Goal: Information Seeking & Learning: Learn about a topic

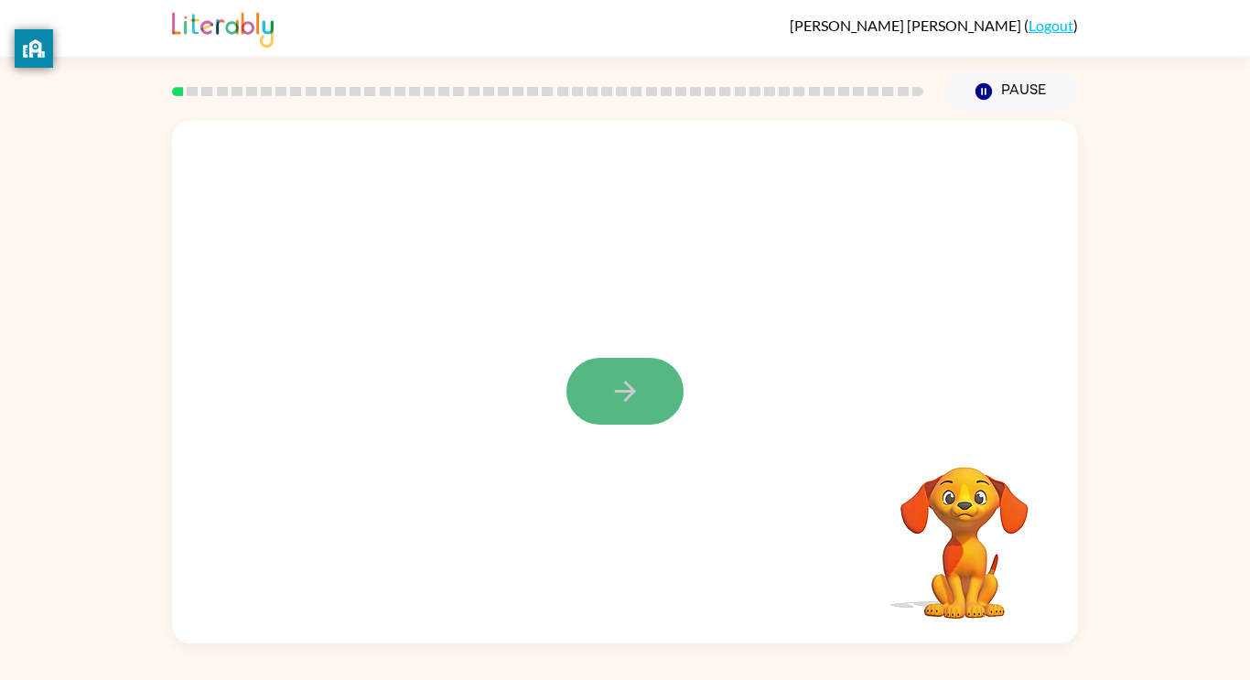
click at [615, 413] on button "button" at bounding box center [624, 391] width 117 height 67
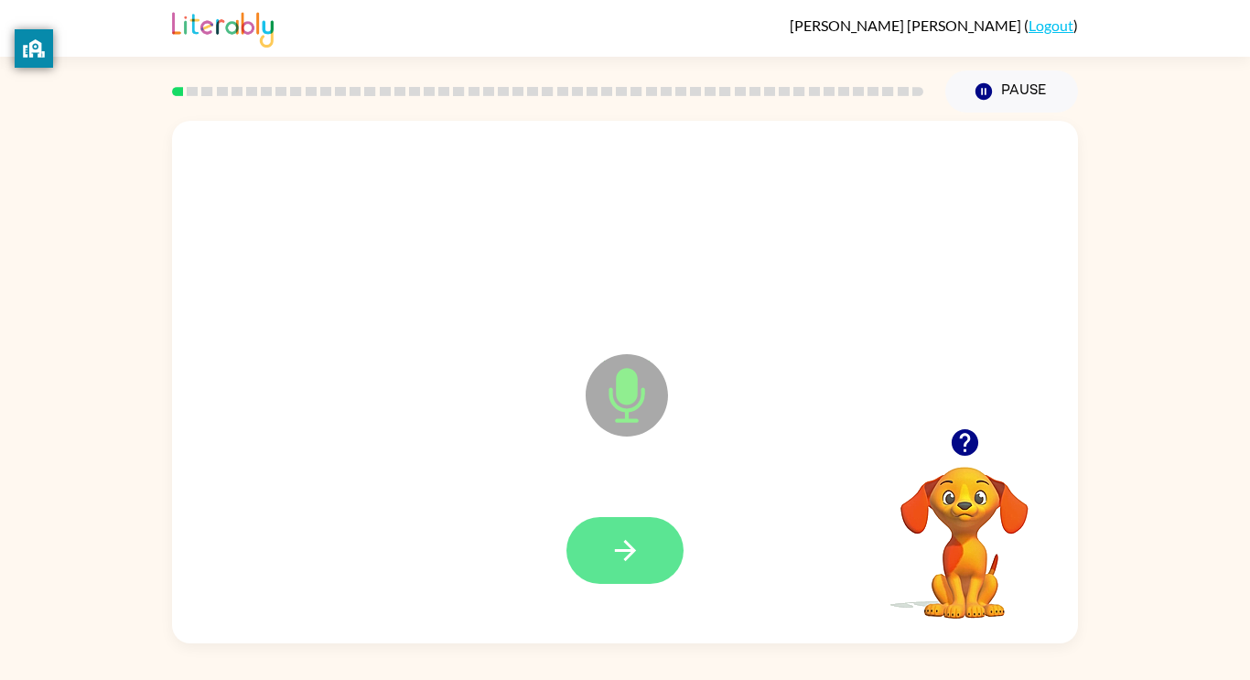
click at [624, 540] on icon "button" at bounding box center [624, 550] width 21 height 21
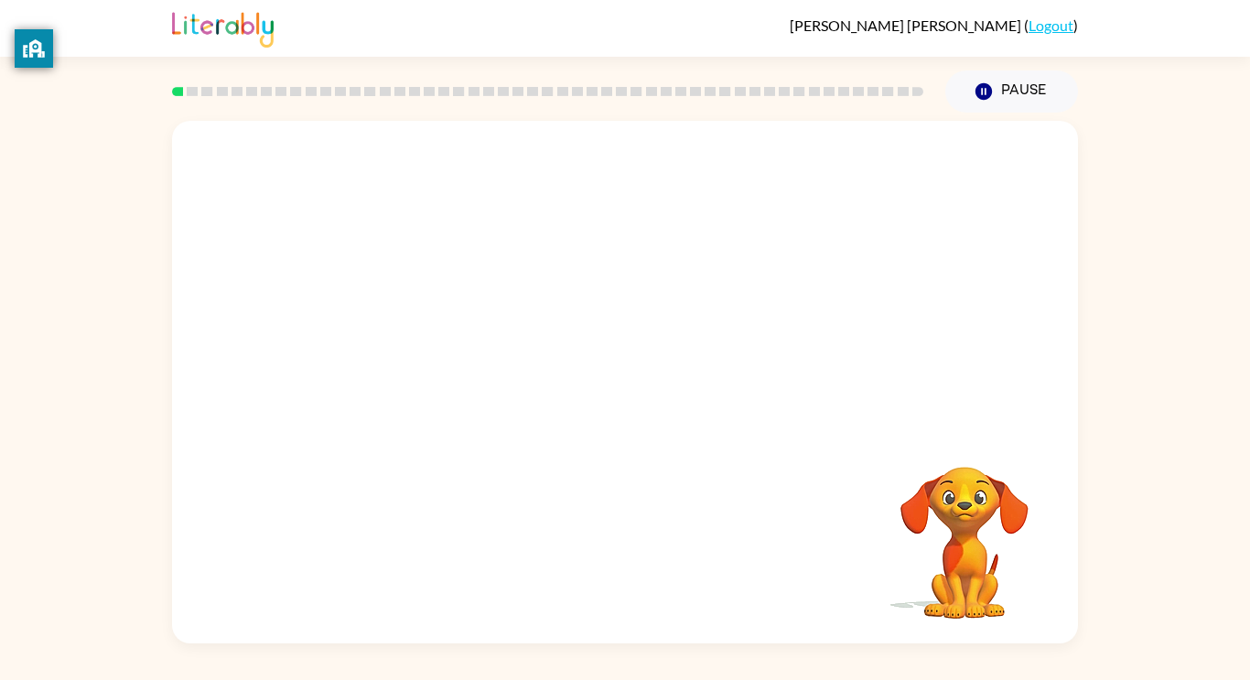
click at [708, 426] on div at bounding box center [625, 274] width 906 height 307
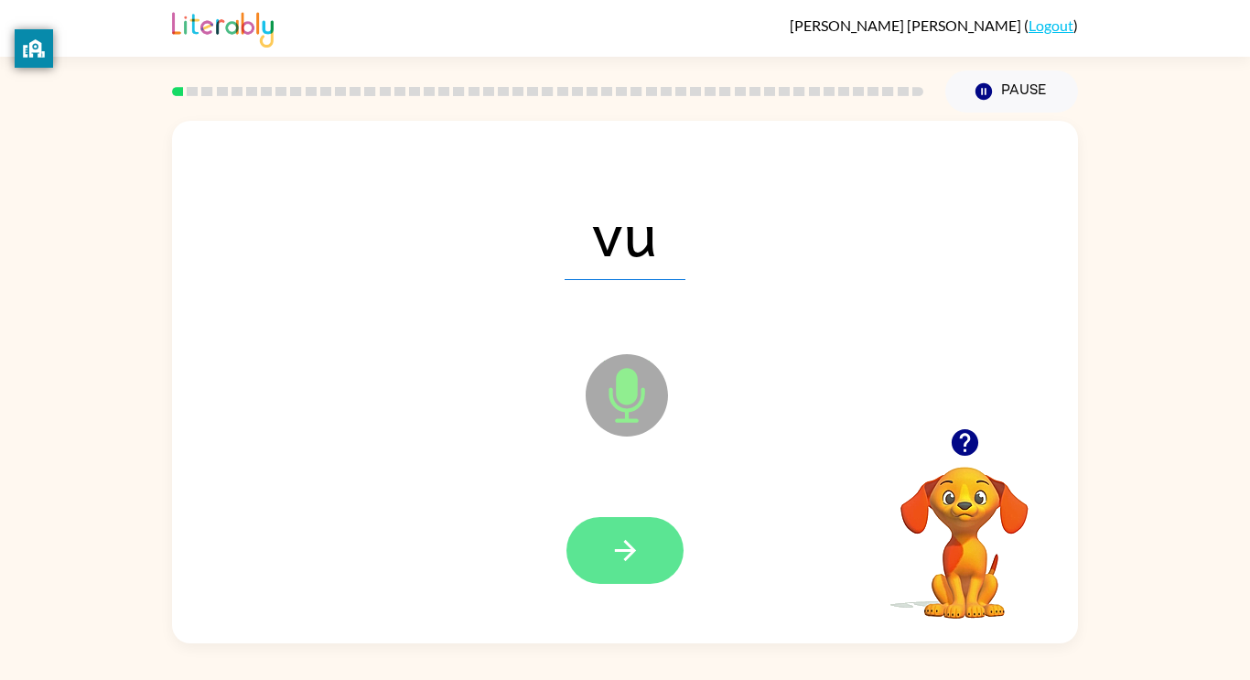
click at [618, 549] on icon "button" at bounding box center [624, 550] width 21 height 21
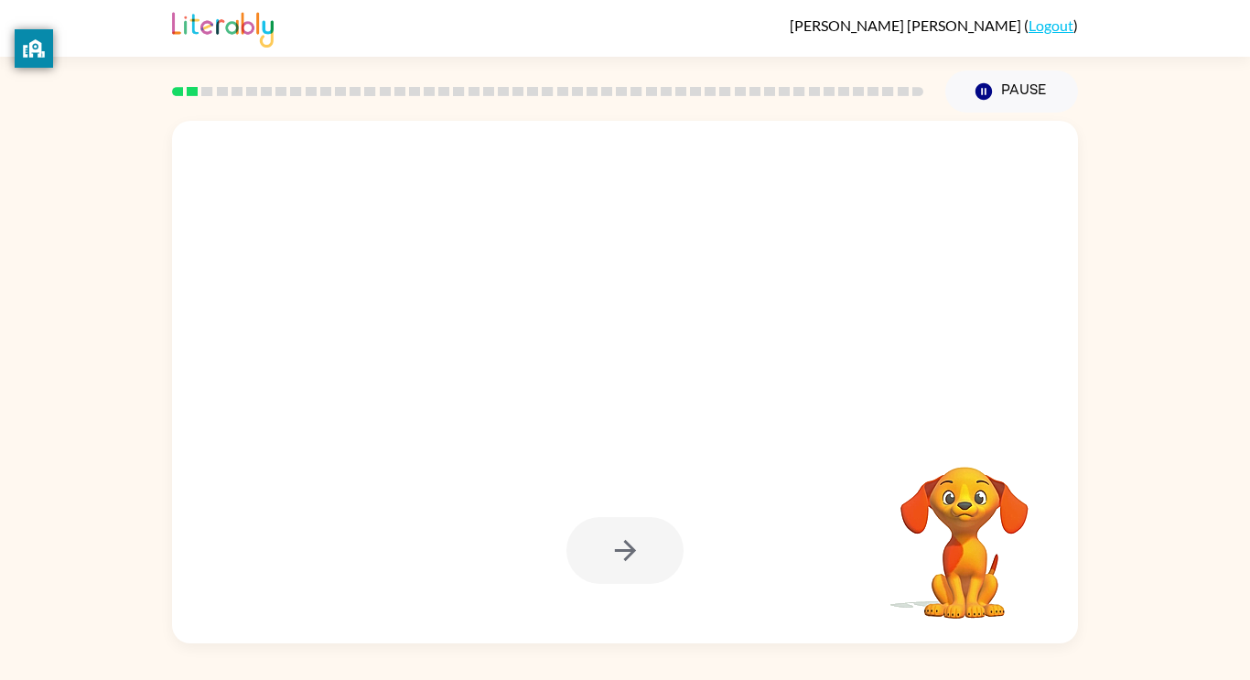
click at [618, 549] on div at bounding box center [624, 550] width 117 height 67
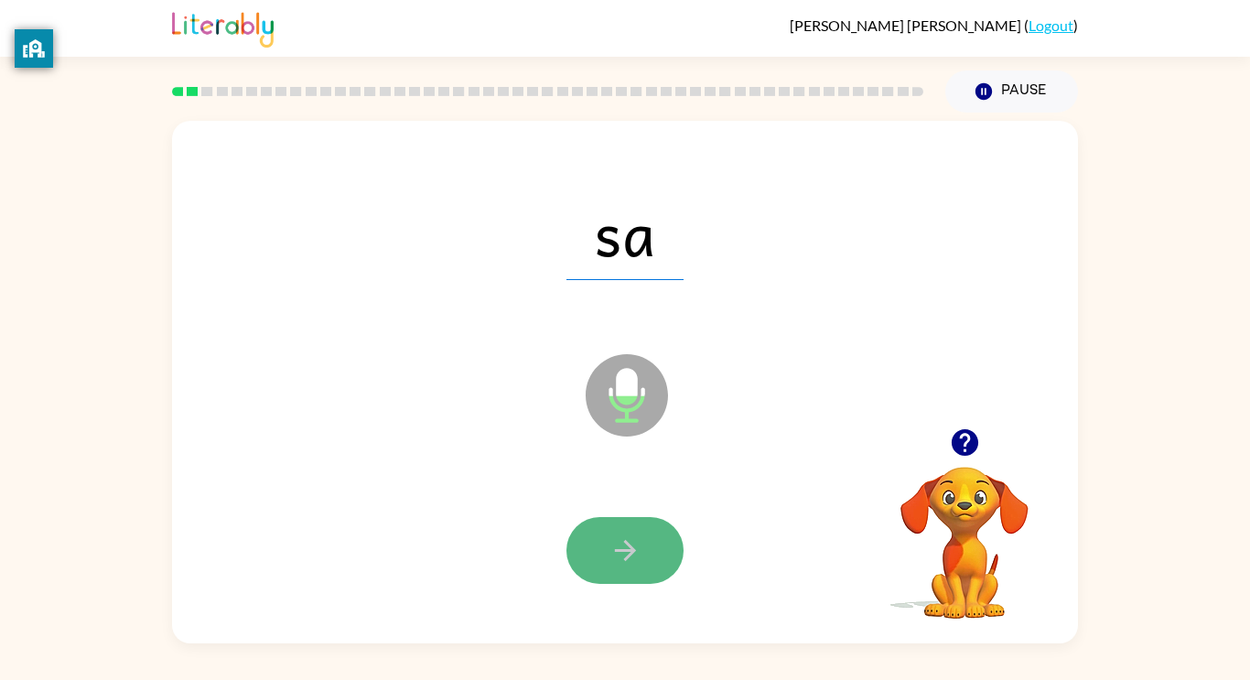
click at [578, 533] on button "button" at bounding box center [624, 550] width 117 height 67
click at [634, 559] on icon "button" at bounding box center [625, 550] width 32 height 32
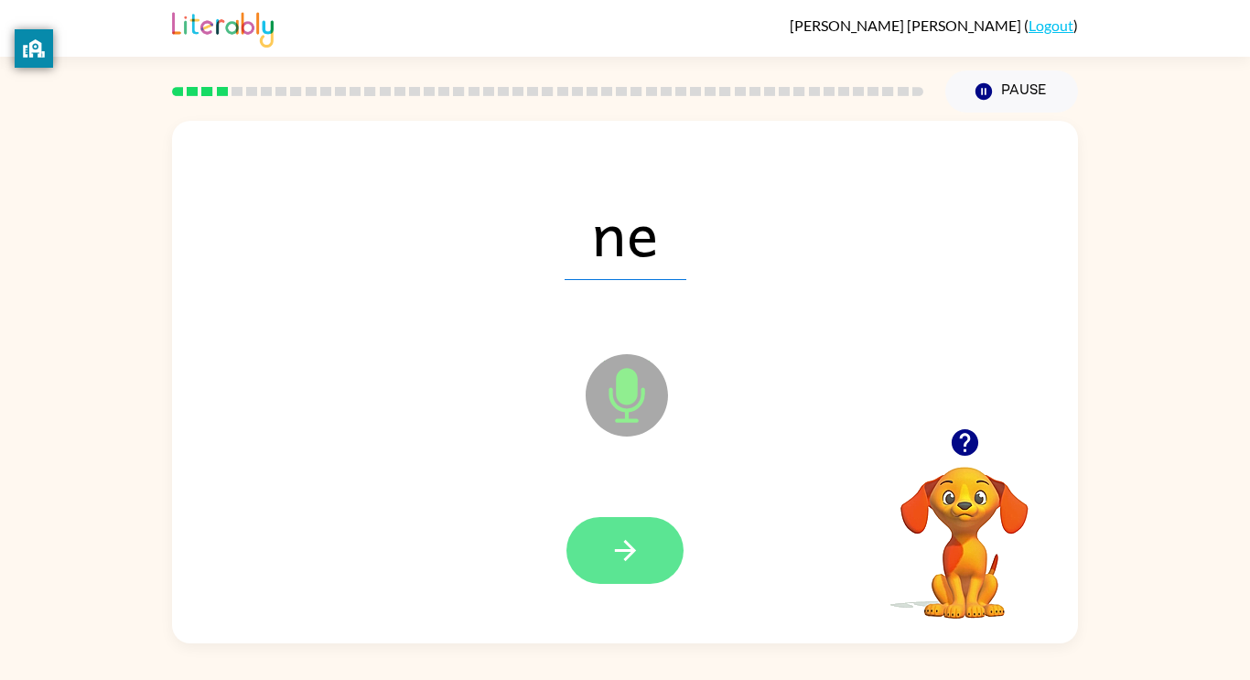
click at [632, 553] on icon "button" at bounding box center [624, 550] width 21 height 21
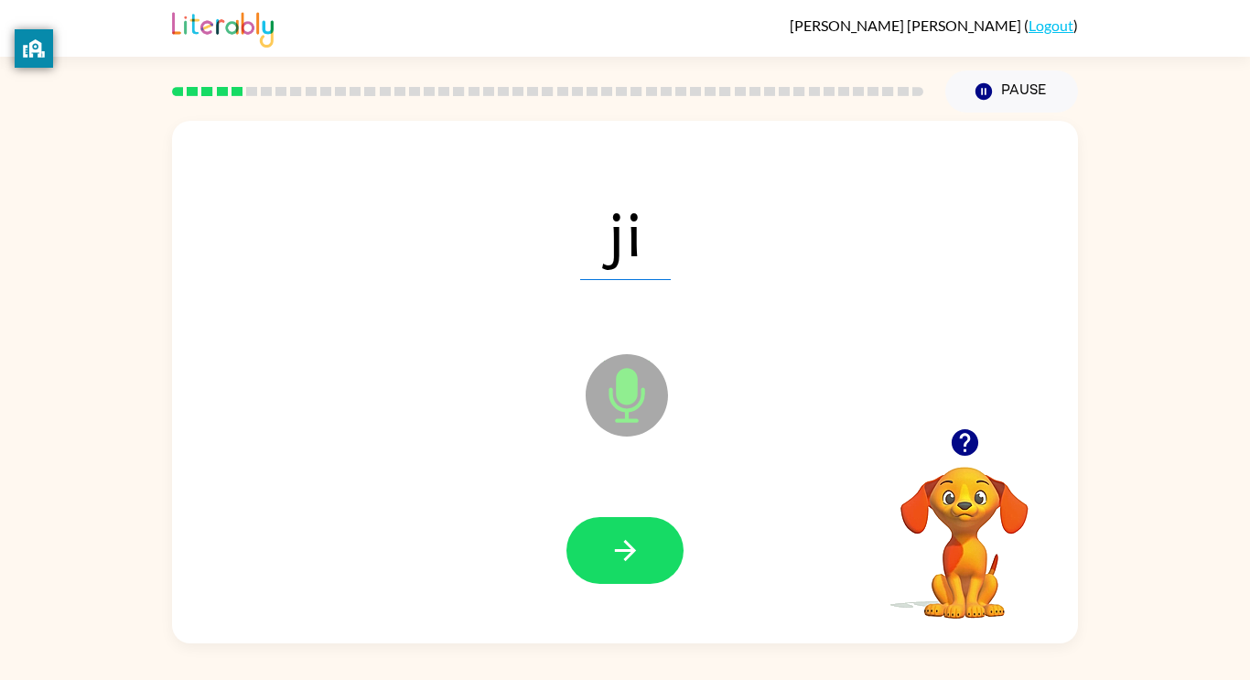
click at [632, 553] on icon "button" at bounding box center [624, 550] width 21 height 21
click at [247, 164] on div "árbol" at bounding box center [624, 232] width 869 height 150
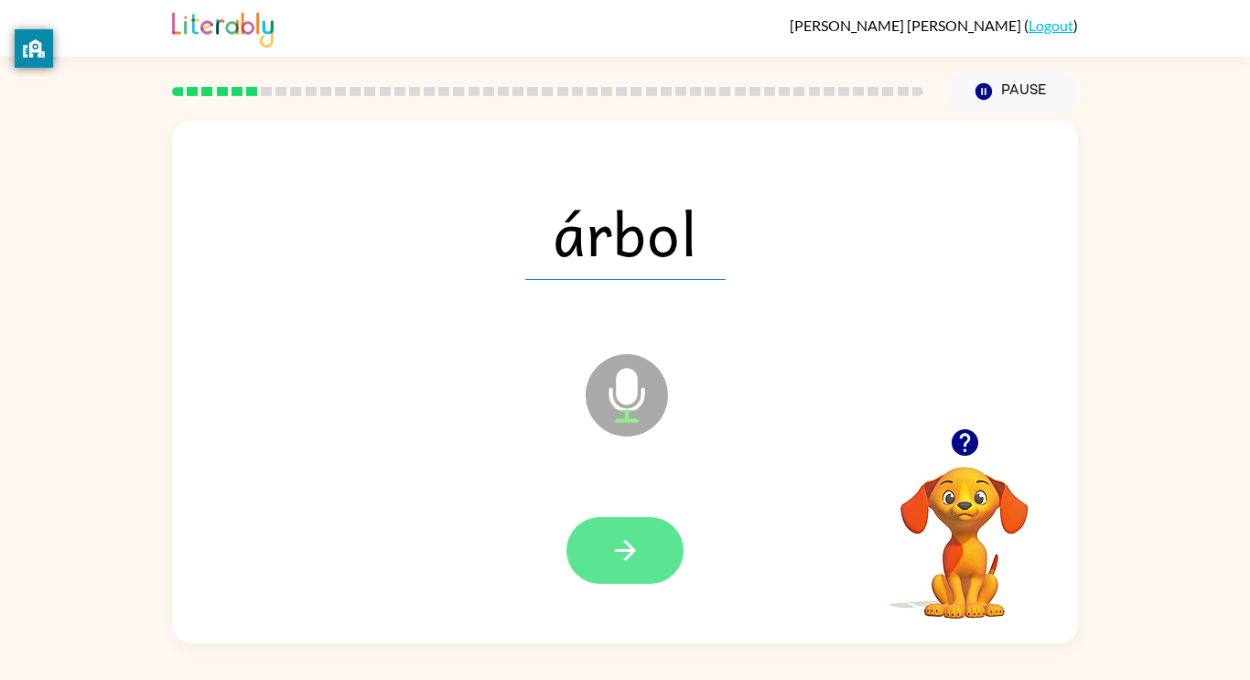
click at [622, 524] on button "button" at bounding box center [624, 550] width 117 height 67
click at [638, 548] on icon "button" at bounding box center [625, 550] width 32 height 32
click at [639, 553] on icon "button" at bounding box center [625, 550] width 32 height 32
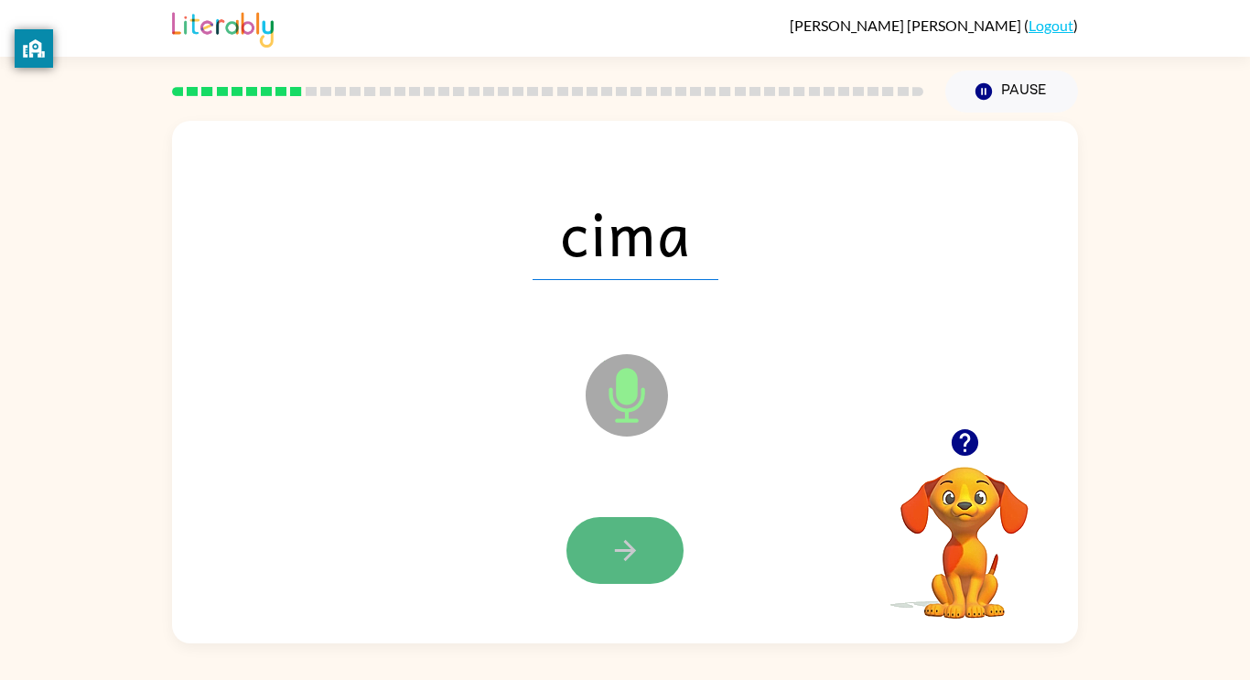
click at [628, 575] on button "button" at bounding box center [624, 550] width 117 height 67
click at [619, 540] on icon "button" at bounding box center [625, 550] width 32 height 32
click at [628, 550] on icon "button" at bounding box center [624, 550] width 21 height 21
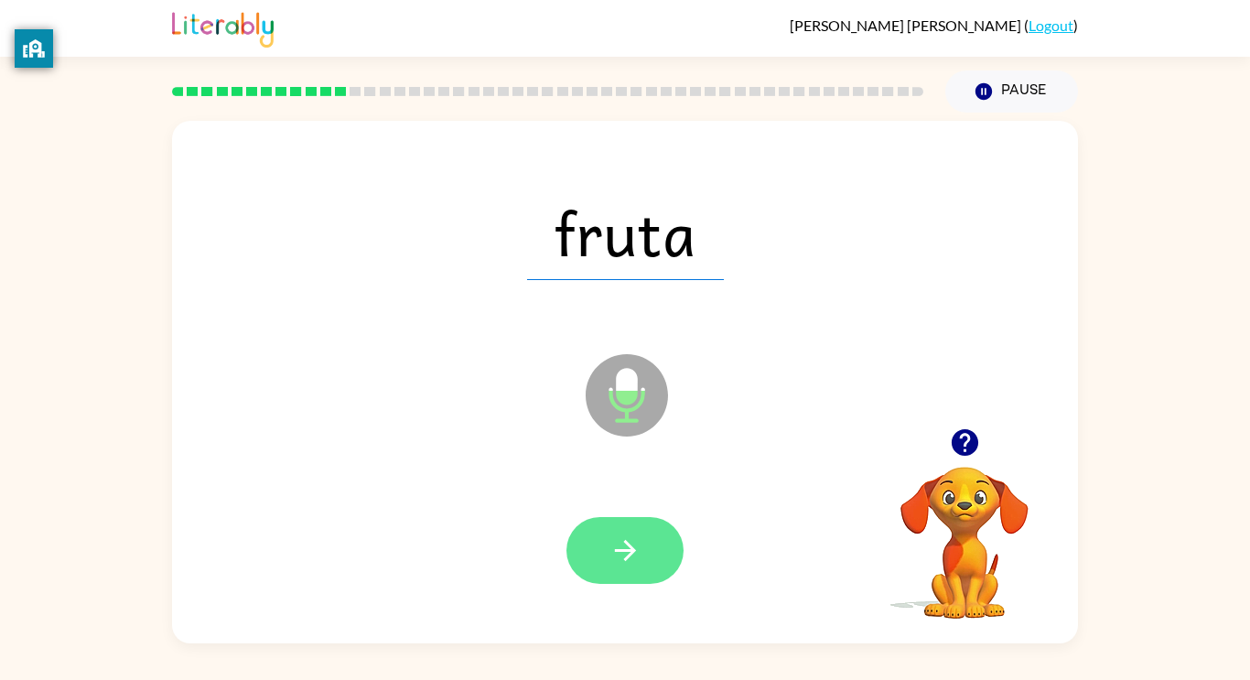
click at [602, 571] on button "button" at bounding box center [624, 550] width 117 height 67
click at [606, 534] on button "button" at bounding box center [624, 550] width 117 height 67
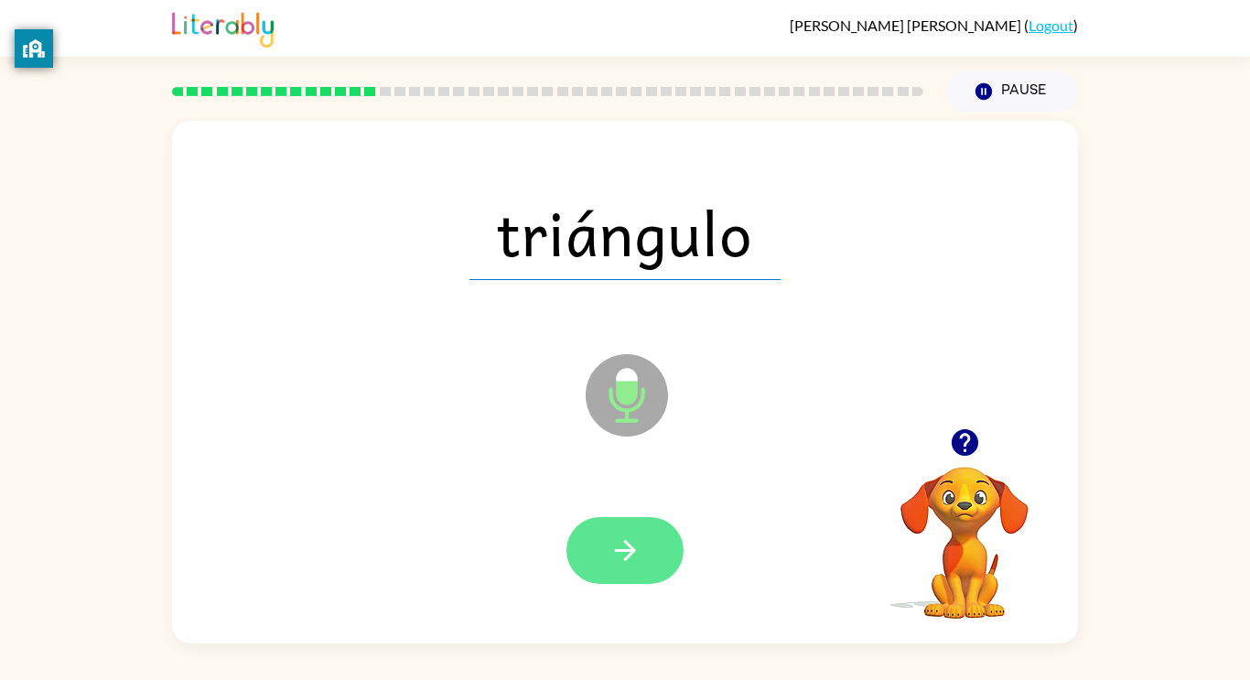
click at [610, 535] on icon "button" at bounding box center [625, 550] width 32 height 32
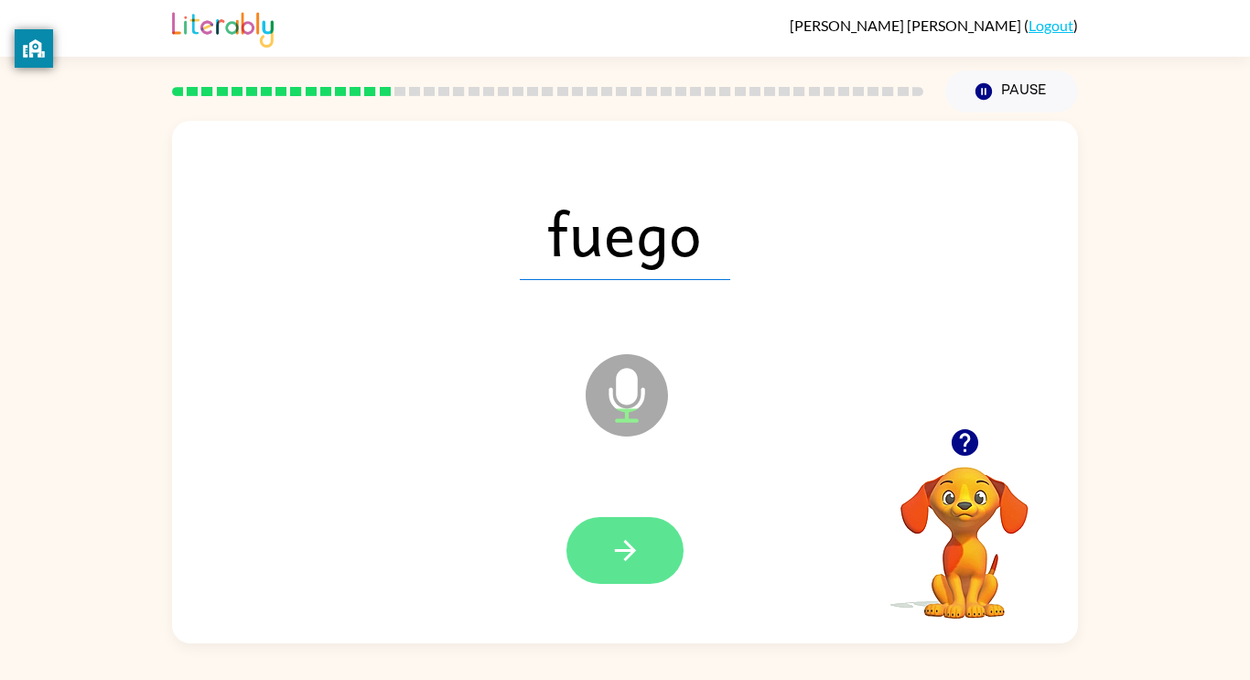
click at [632, 556] on icon "button" at bounding box center [625, 550] width 32 height 32
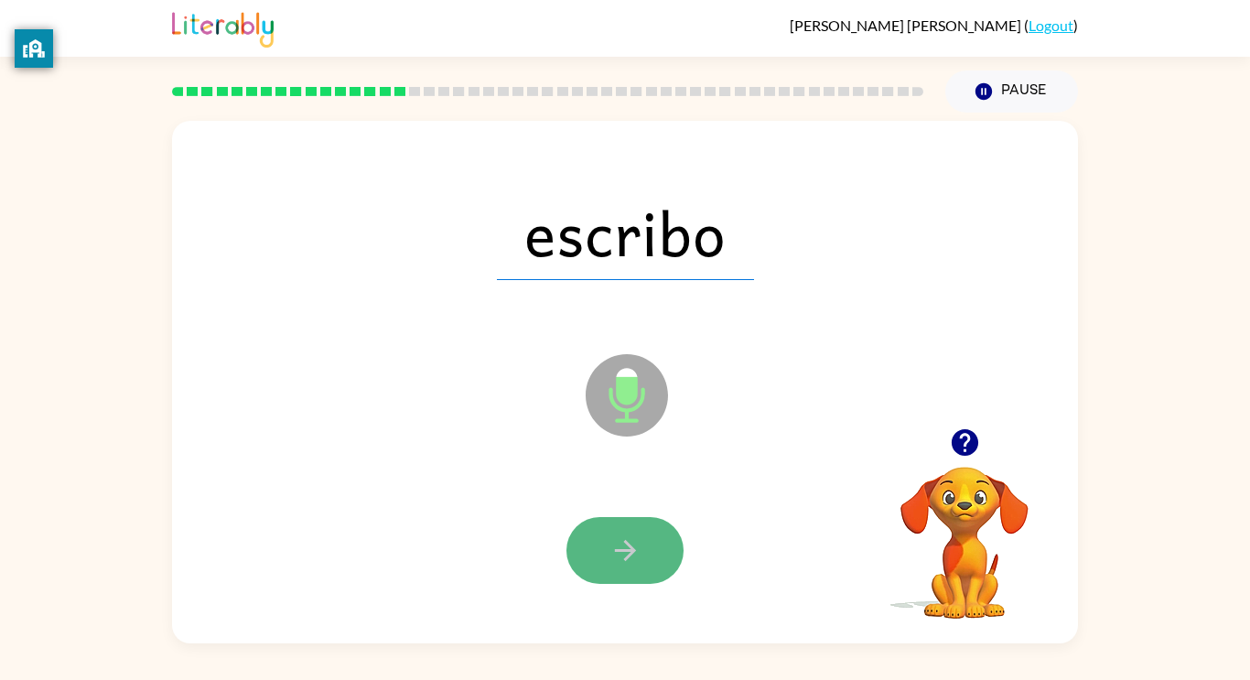
click at [626, 563] on icon "button" at bounding box center [625, 550] width 32 height 32
click at [639, 553] on icon "button" at bounding box center [625, 550] width 32 height 32
click at [636, 550] on icon "button" at bounding box center [625, 550] width 32 height 32
click at [621, 564] on icon "button" at bounding box center [625, 550] width 32 height 32
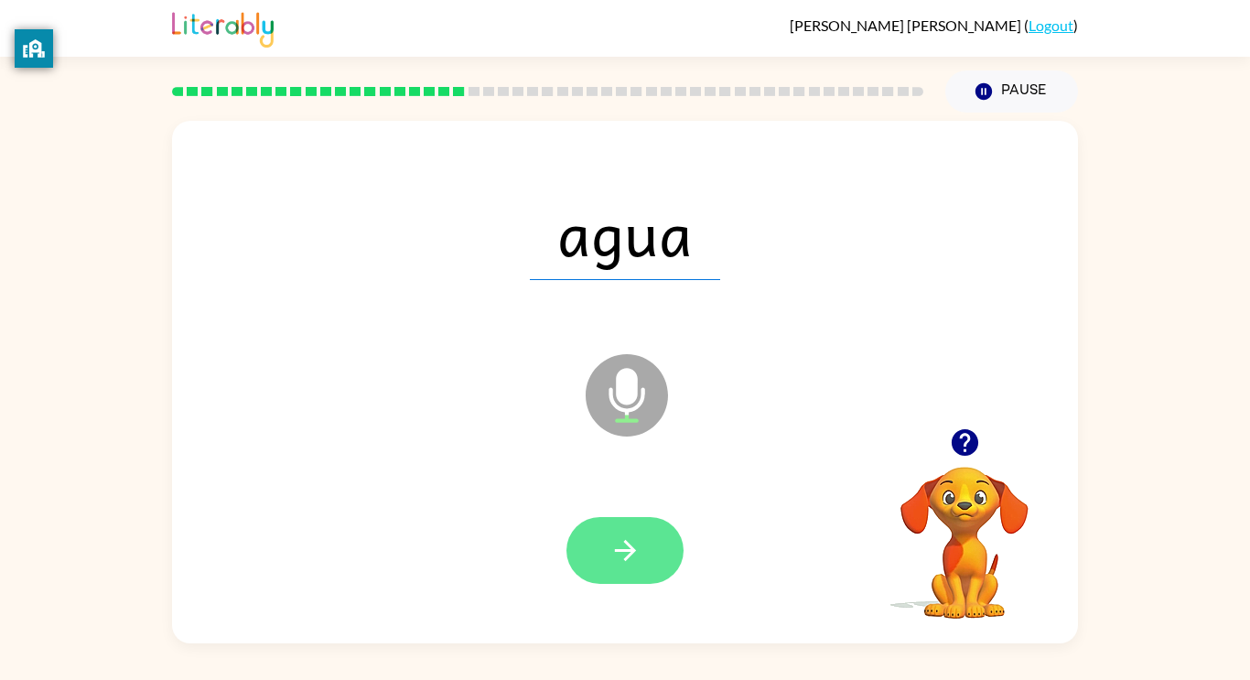
click at [639, 528] on button "button" at bounding box center [624, 550] width 117 height 67
click at [629, 530] on button "button" at bounding box center [624, 550] width 117 height 67
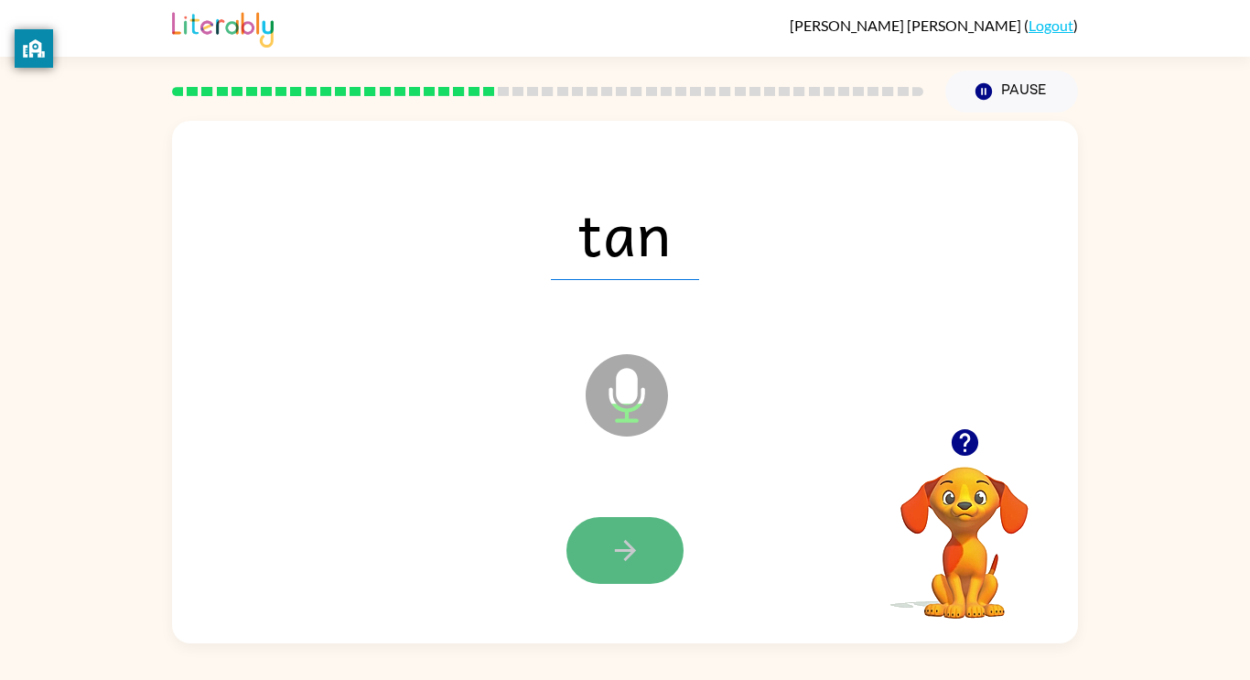
click at [632, 536] on icon "button" at bounding box center [625, 550] width 32 height 32
click at [635, 541] on icon "button" at bounding box center [625, 550] width 32 height 32
click at [604, 563] on button "button" at bounding box center [624, 550] width 117 height 67
click at [623, 535] on icon "button" at bounding box center [625, 550] width 32 height 32
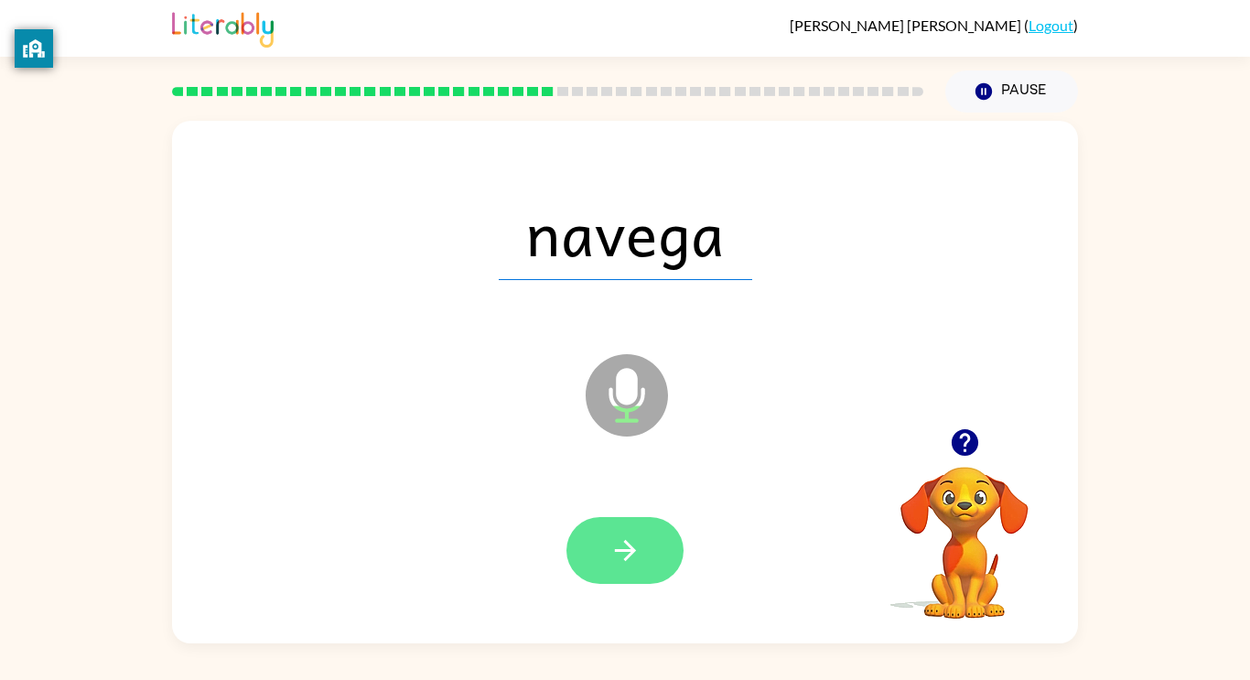
click at [617, 555] on icon "button" at bounding box center [625, 550] width 32 height 32
click at [646, 552] on button "button" at bounding box center [624, 550] width 117 height 67
click at [649, 546] on button "button" at bounding box center [624, 550] width 117 height 67
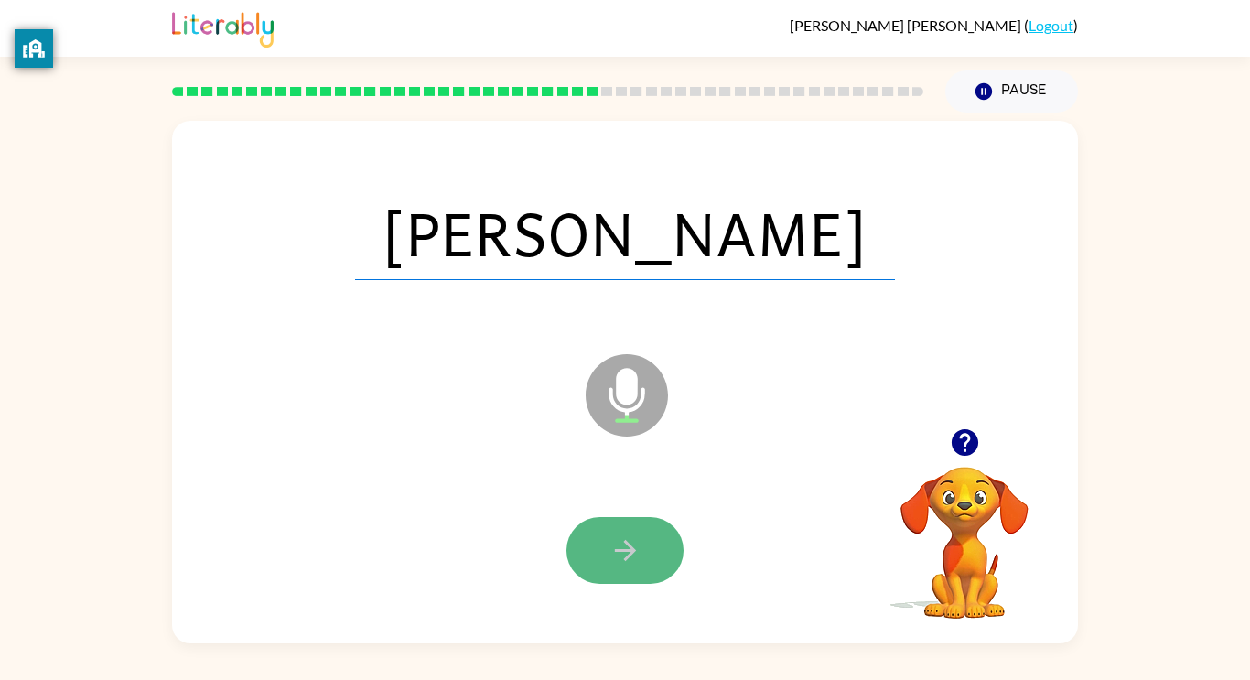
click at [617, 563] on icon "button" at bounding box center [625, 550] width 32 height 32
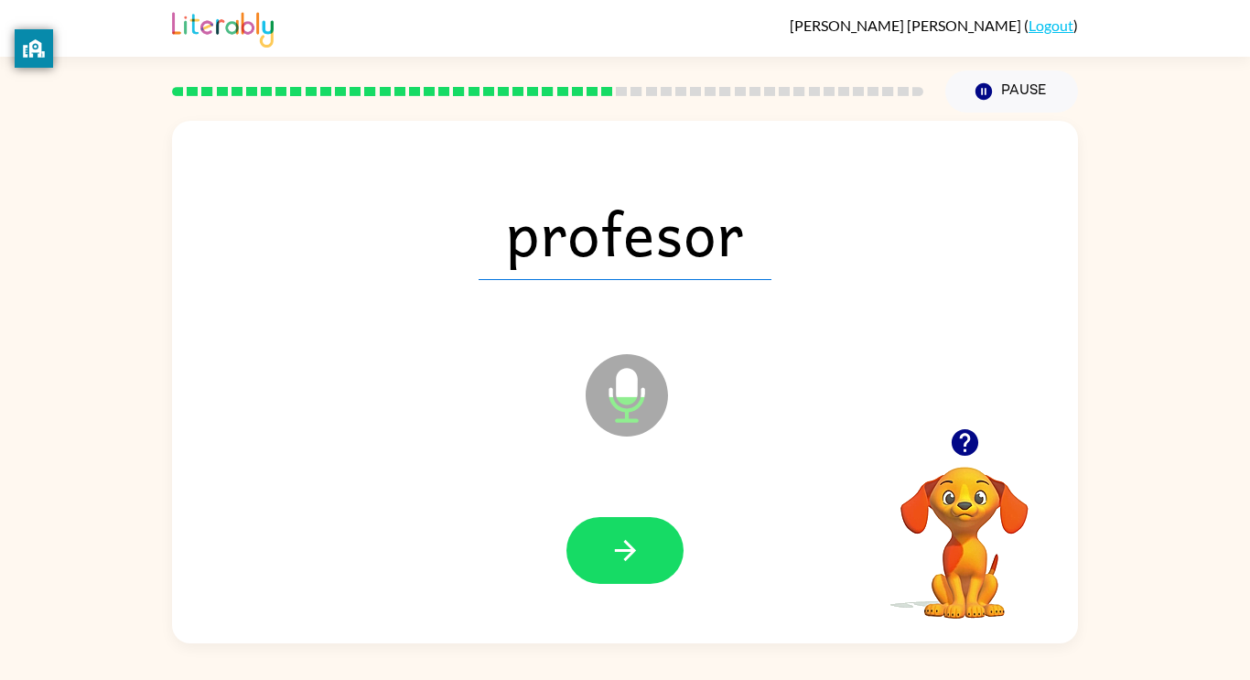
click at [617, 563] on icon "button" at bounding box center [625, 550] width 32 height 32
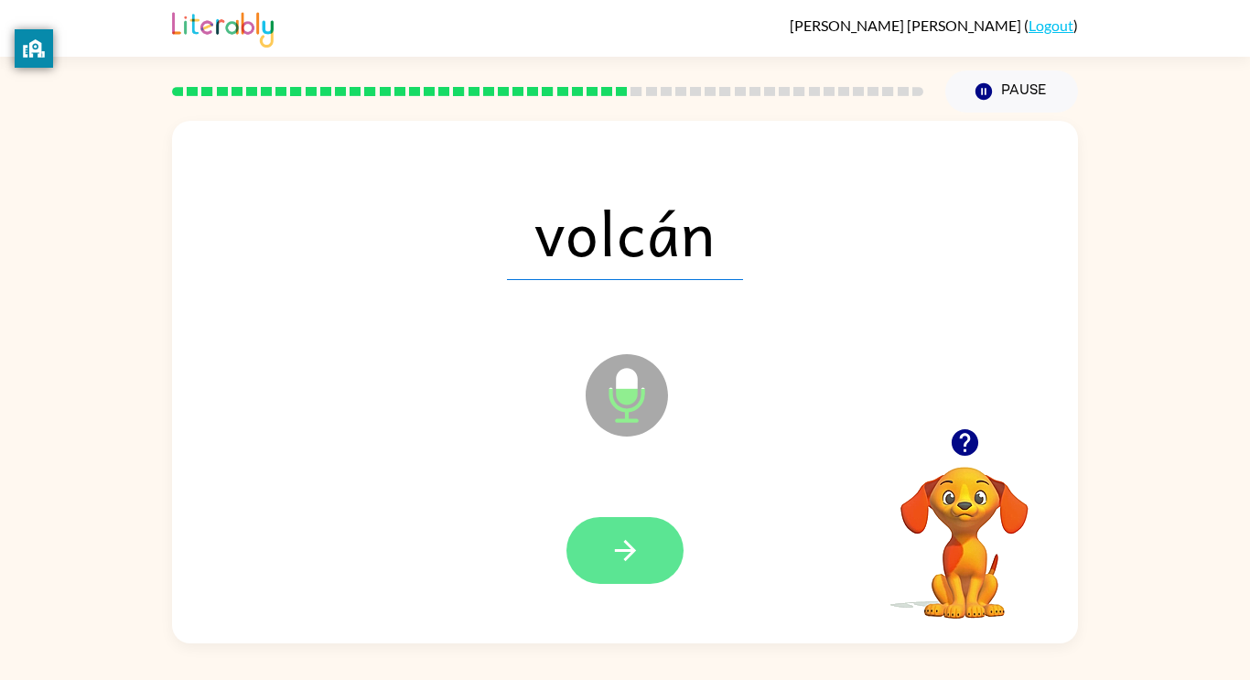
click at [628, 564] on icon "button" at bounding box center [625, 550] width 32 height 32
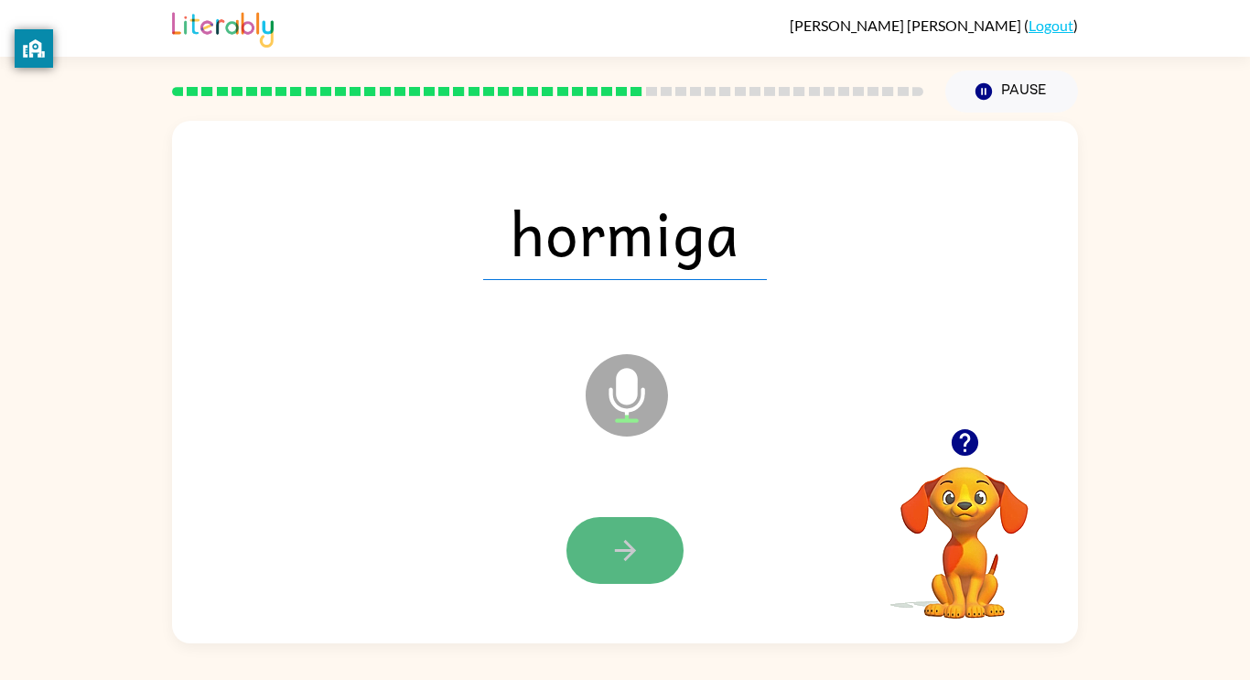
click at [626, 534] on icon "button" at bounding box center [625, 550] width 32 height 32
click at [629, 561] on icon "button" at bounding box center [625, 550] width 32 height 32
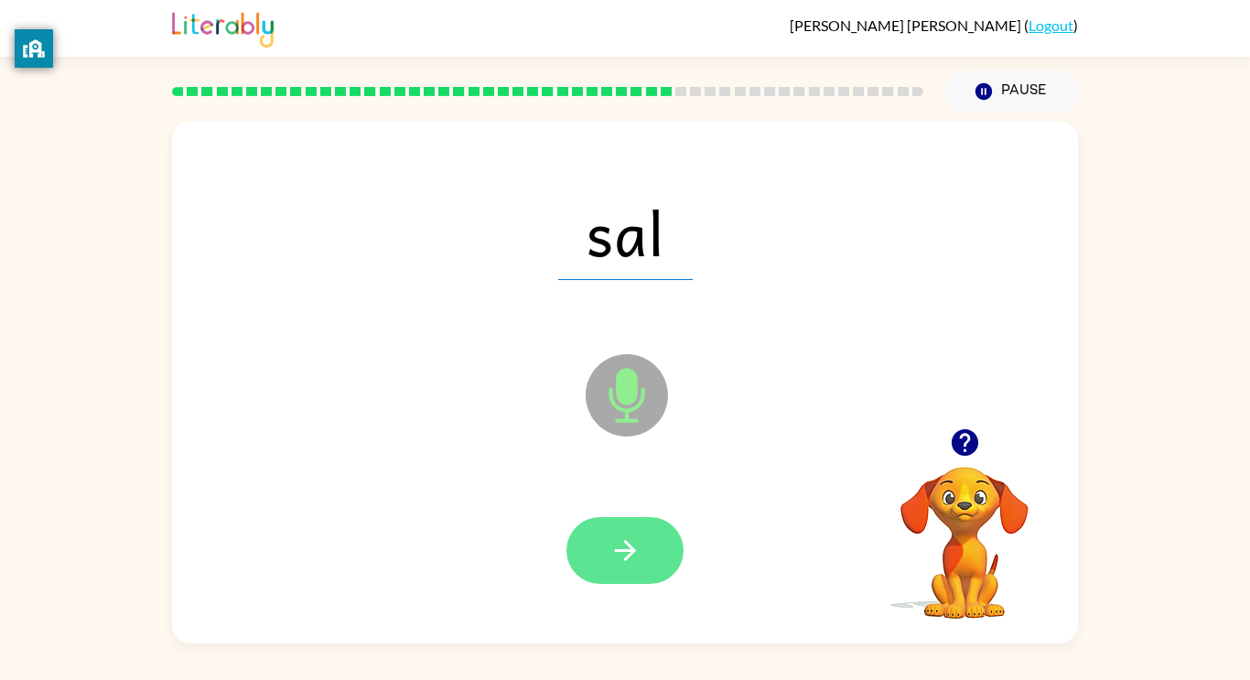
click at [615, 575] on button "button" at bounding box center [624, 550] width 117 height 67
click at [602, 550] on button "button" at bounding box center [624, 550] width 117 height 67
click at [627, 542] on icon "button" at bounding box center [624, 550] width 21 height 21
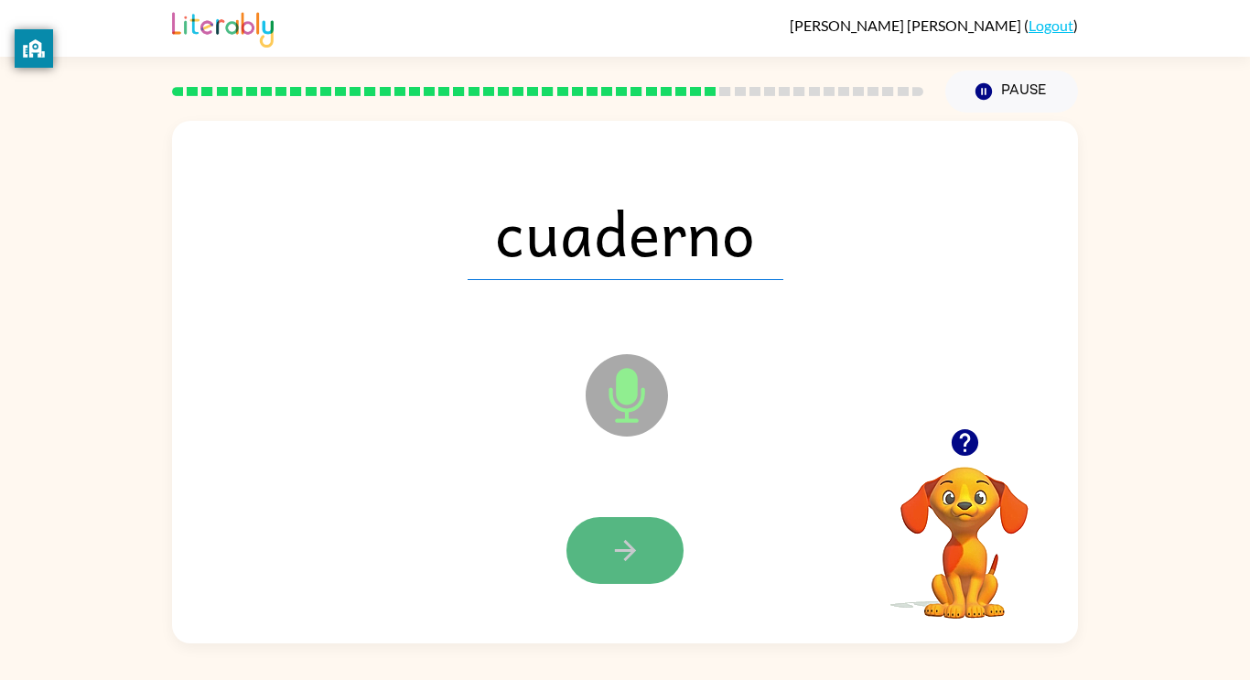
click at [623, 573] on button "button" at bounding box center [624, 550] width 117 height 67
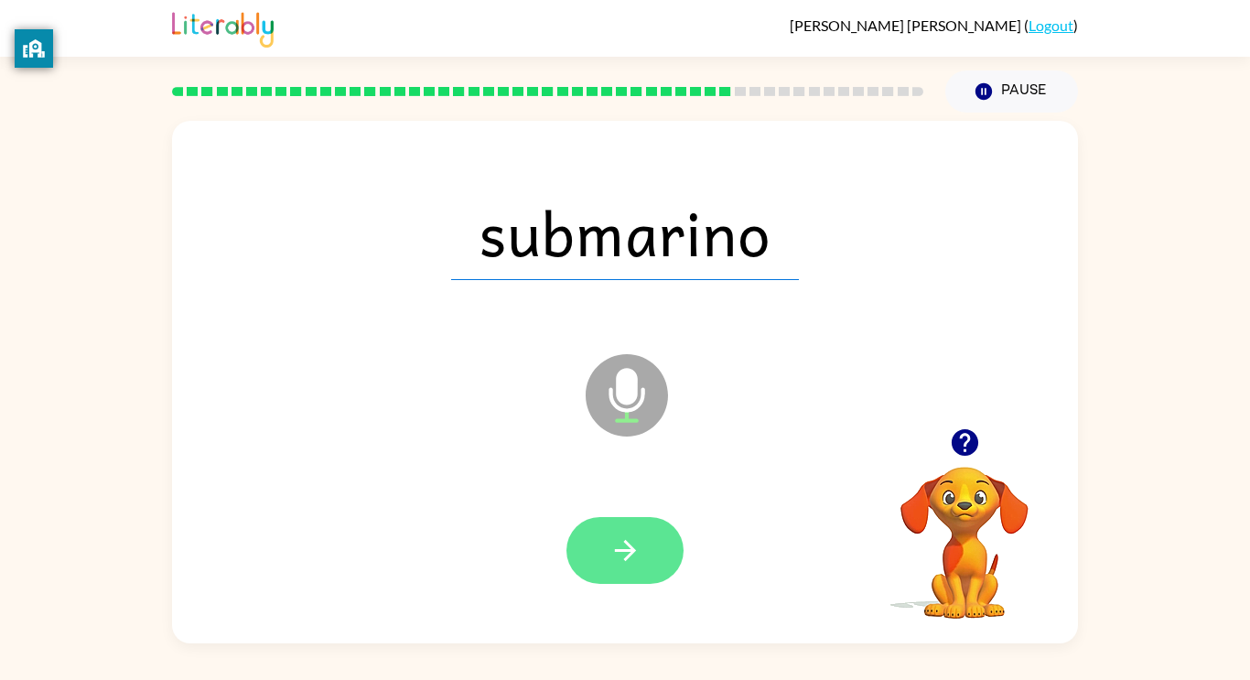
click at [600, 552] on button "button" at bounding box center [624, 550] width 117 height 67
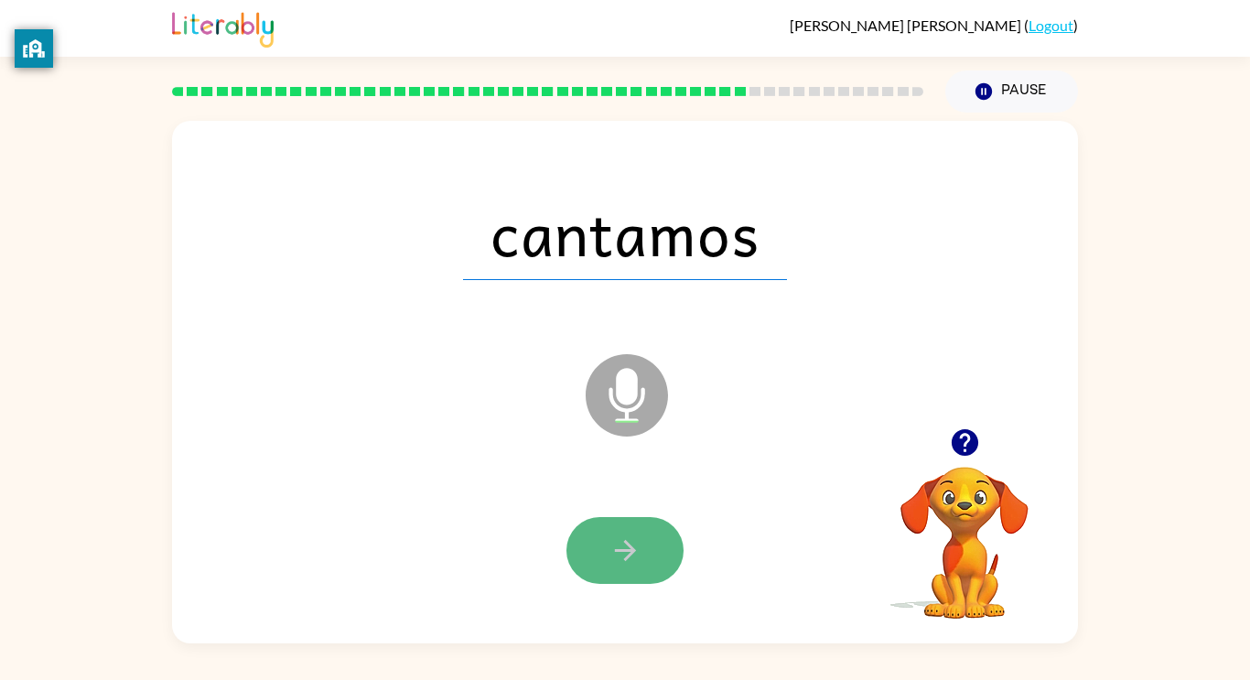
click at [596, 542] on button "button" at bounding box center [624, 550] width 117 height 67
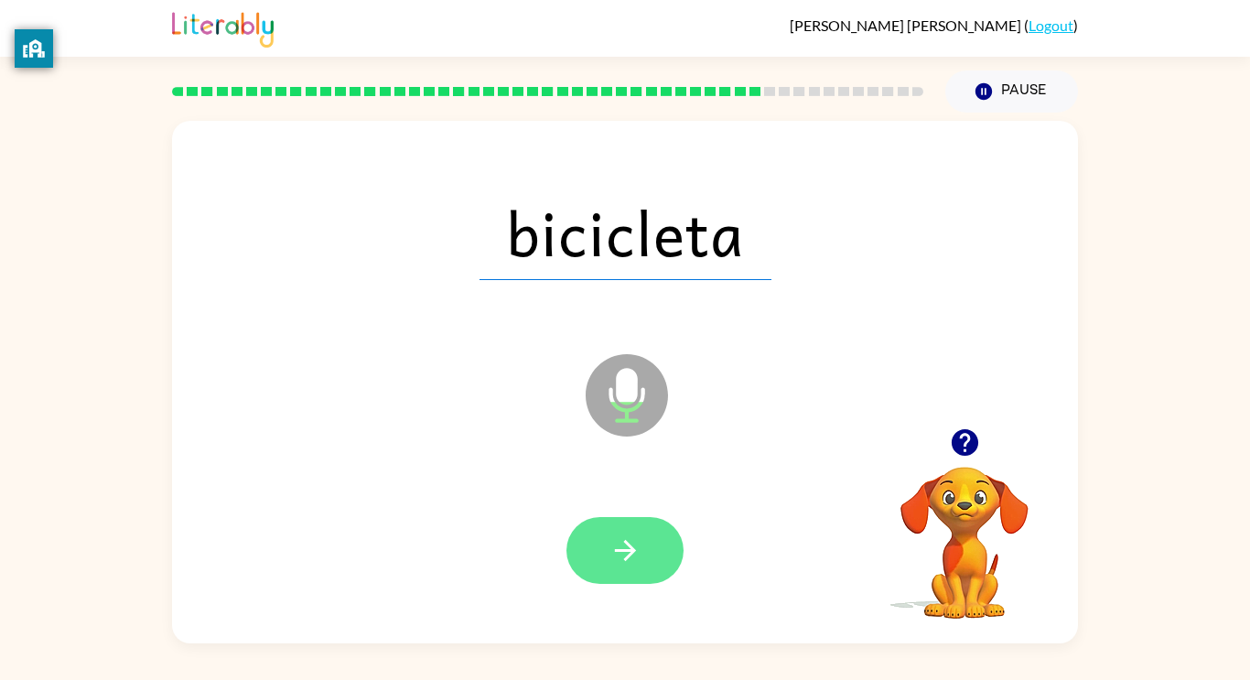
click at [634, 544] on icon "button" at bounding box center [625, 550] width 32 height 32
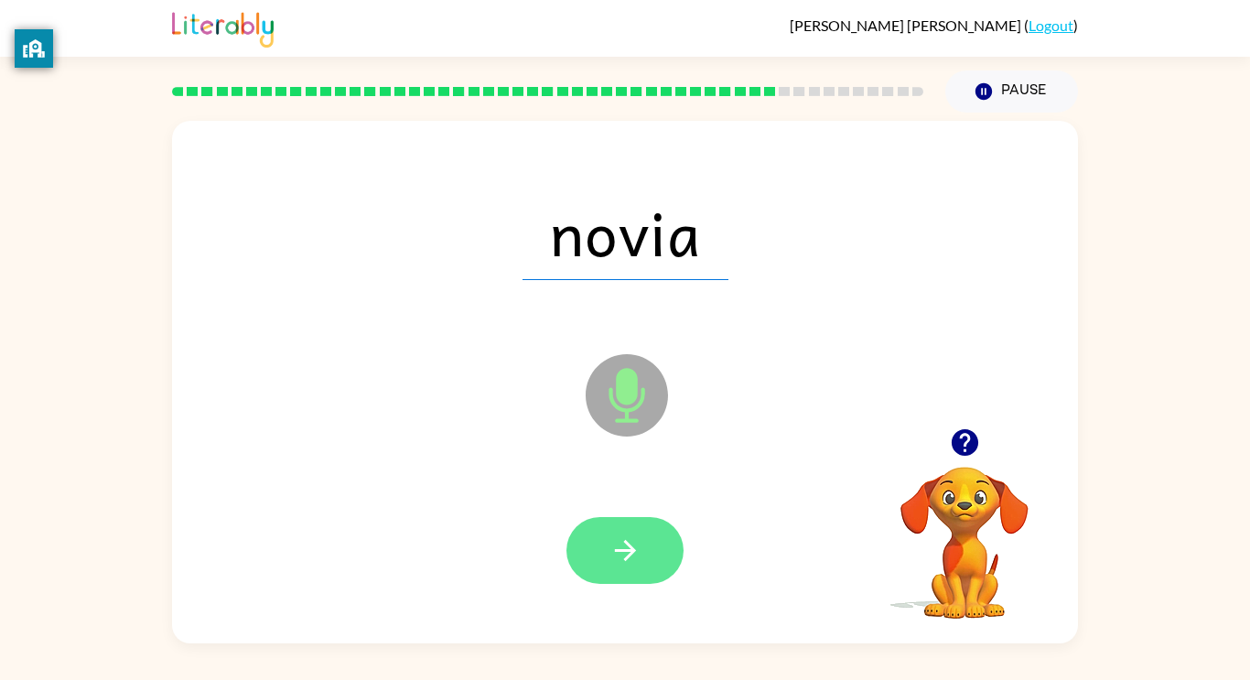
click at [636, 546] on icon "button" at bounding box center [625, 550] width 32 height 32
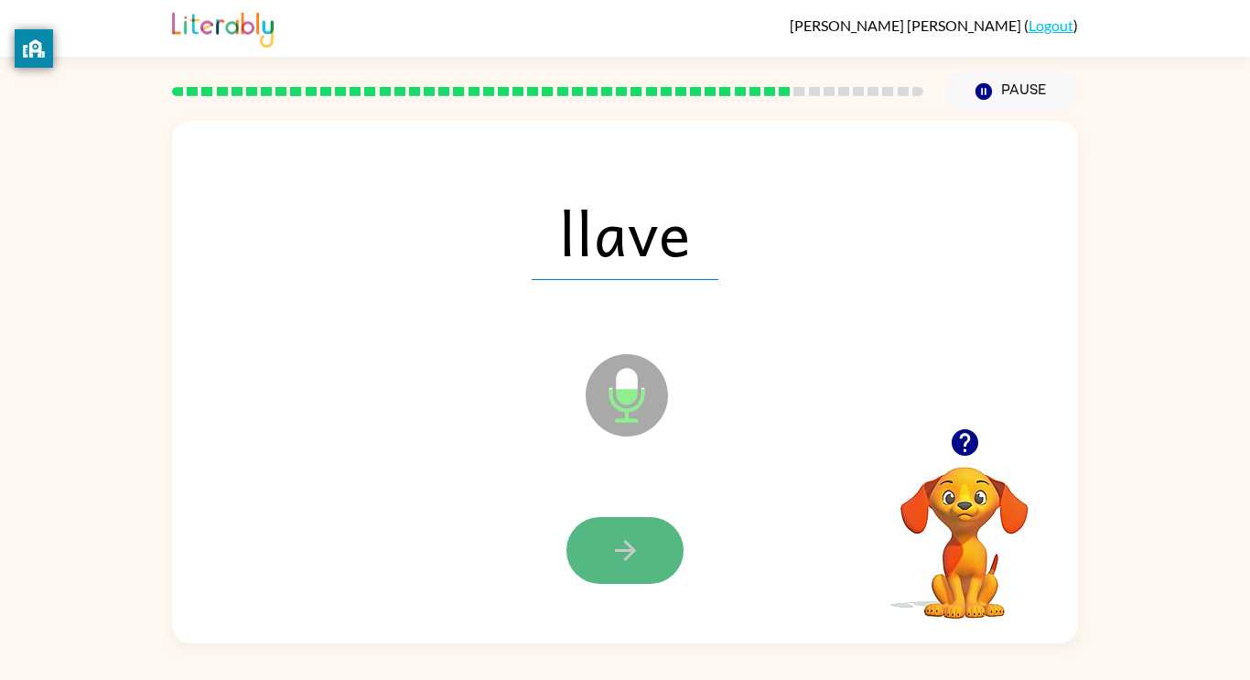
click at [627, 544] on icon "button" at bounding box center [624, 550] width 21 height 21
click at [626, 532] on button "button" at bounding box center [624, 550] width 117 height 67
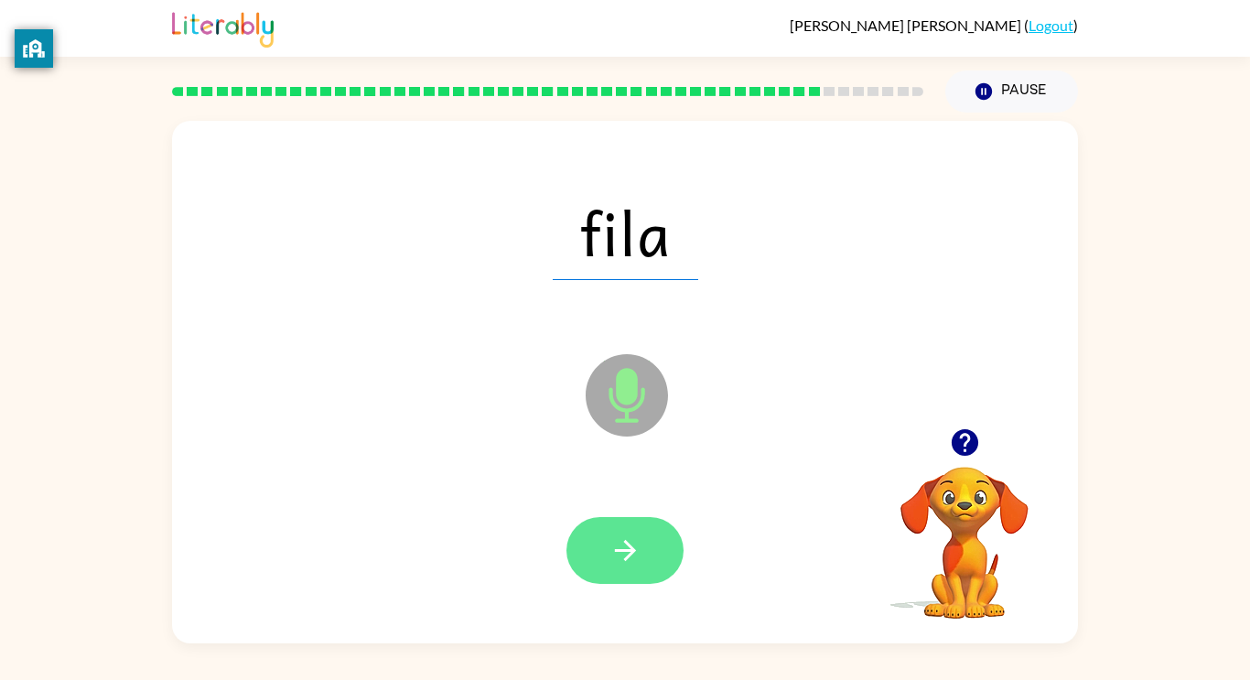
click at [627, 565] on icon "button" at bounding box center [625, 550] width 32 height 32
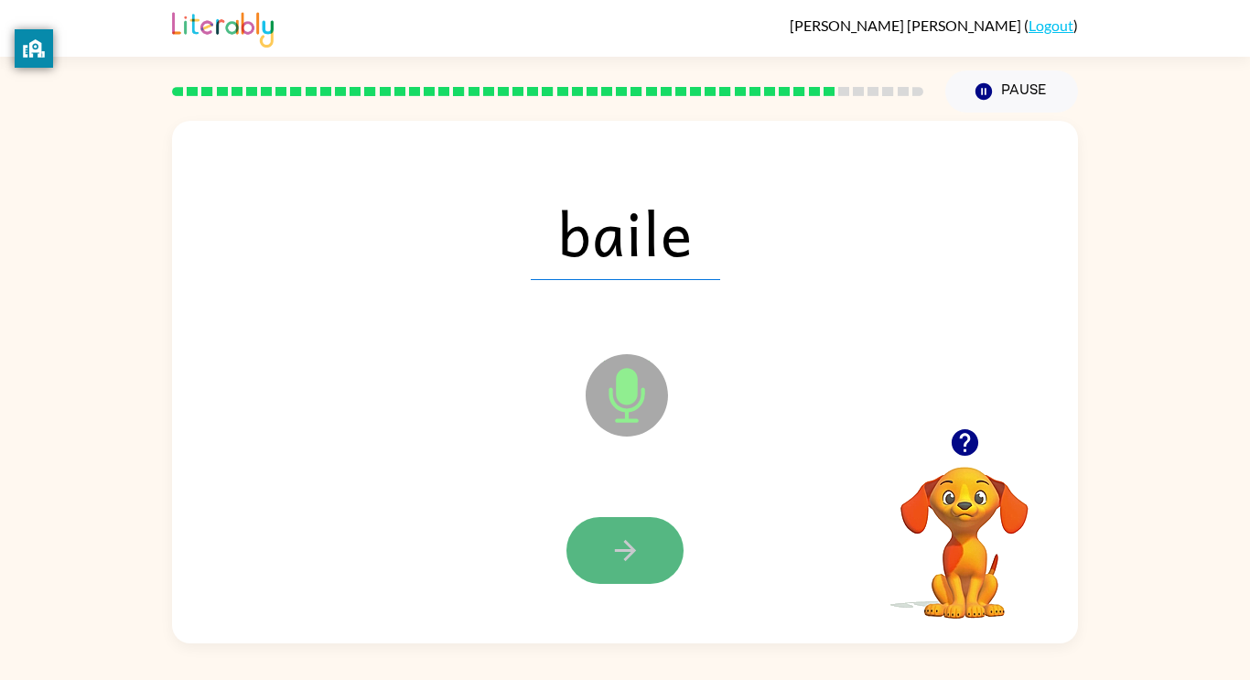
click at [596, 568] on button "button" at bounding box center [624, 550] width 117 height 67
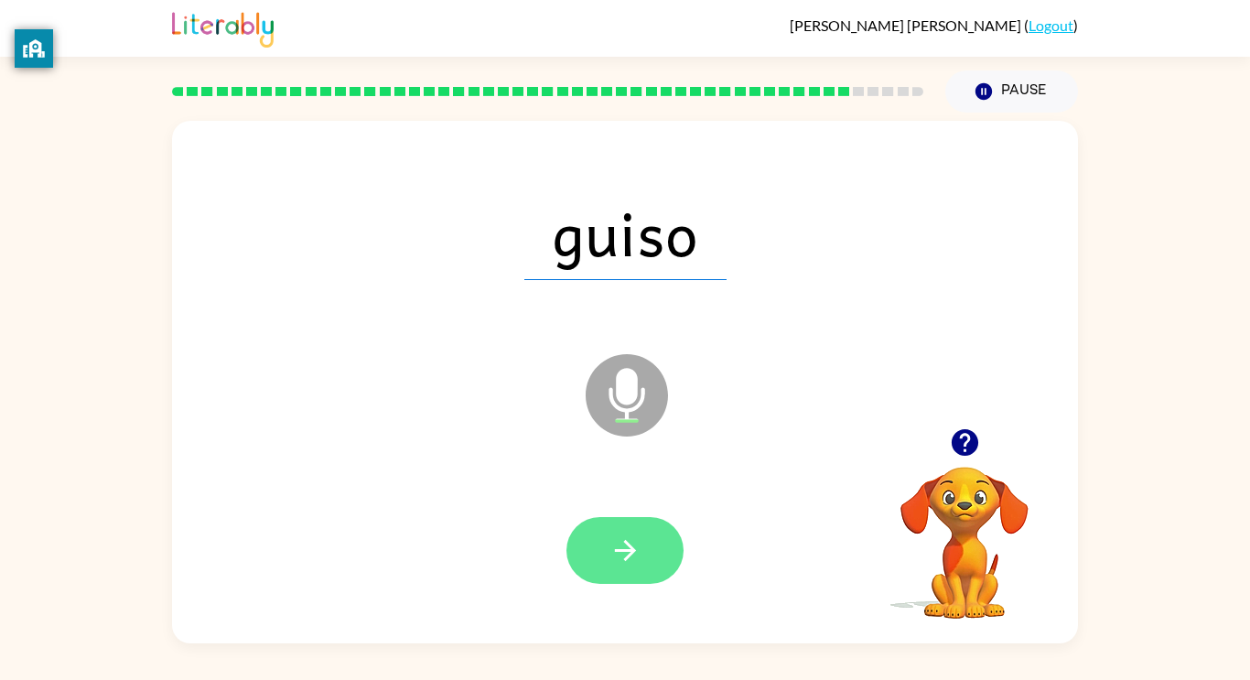
click at [620, 527] on button "button" at bounding box center [624, 550] width 117 height 67
click at [649, 547] on button "button" at bounding box center [624, 550] width 117 height 67
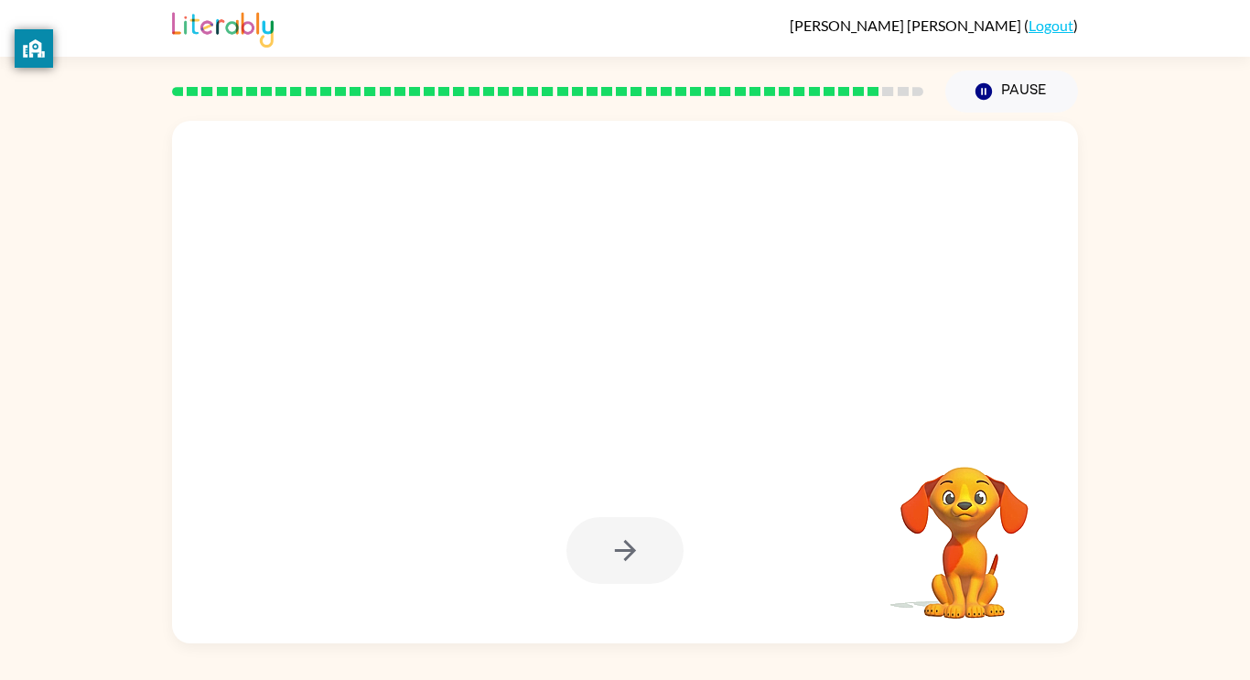
click at [649, 547] on div at bounding box center [624, 550] width 117 height 67
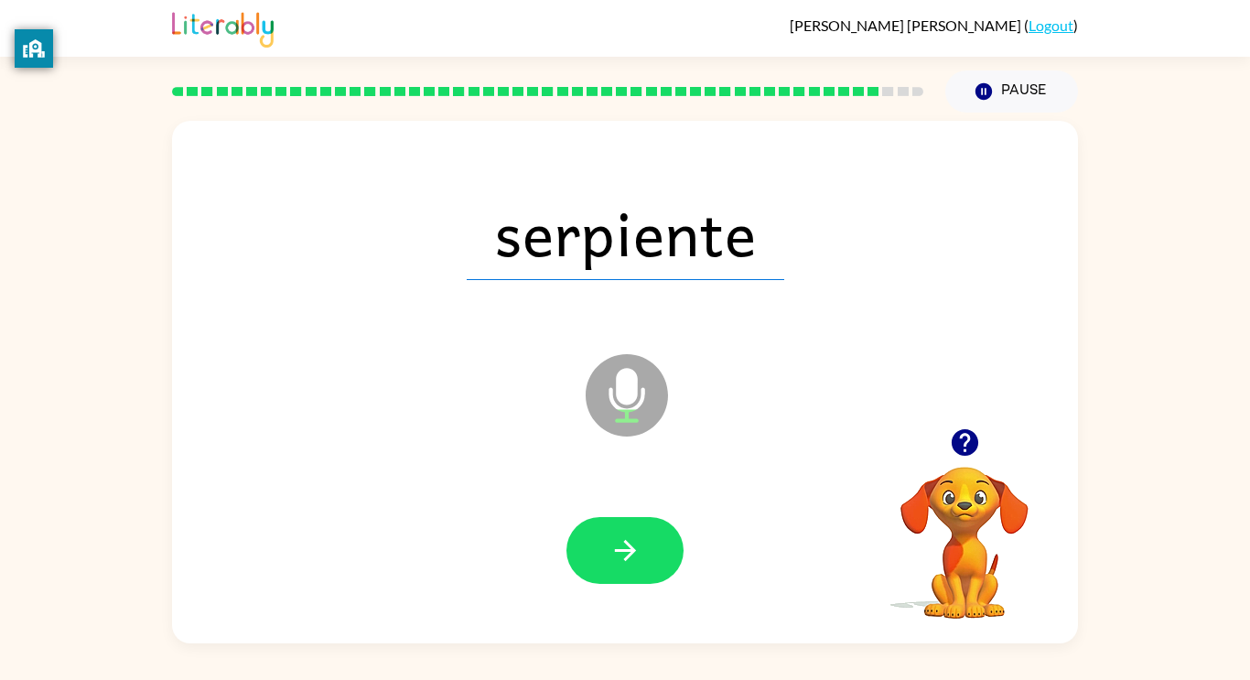
click at [603, 512] on div at bounding box center [624, 551] width 869 height 150
click at [620, 550] on icon "button" at bounding box center [624, 550] width 21 height 21
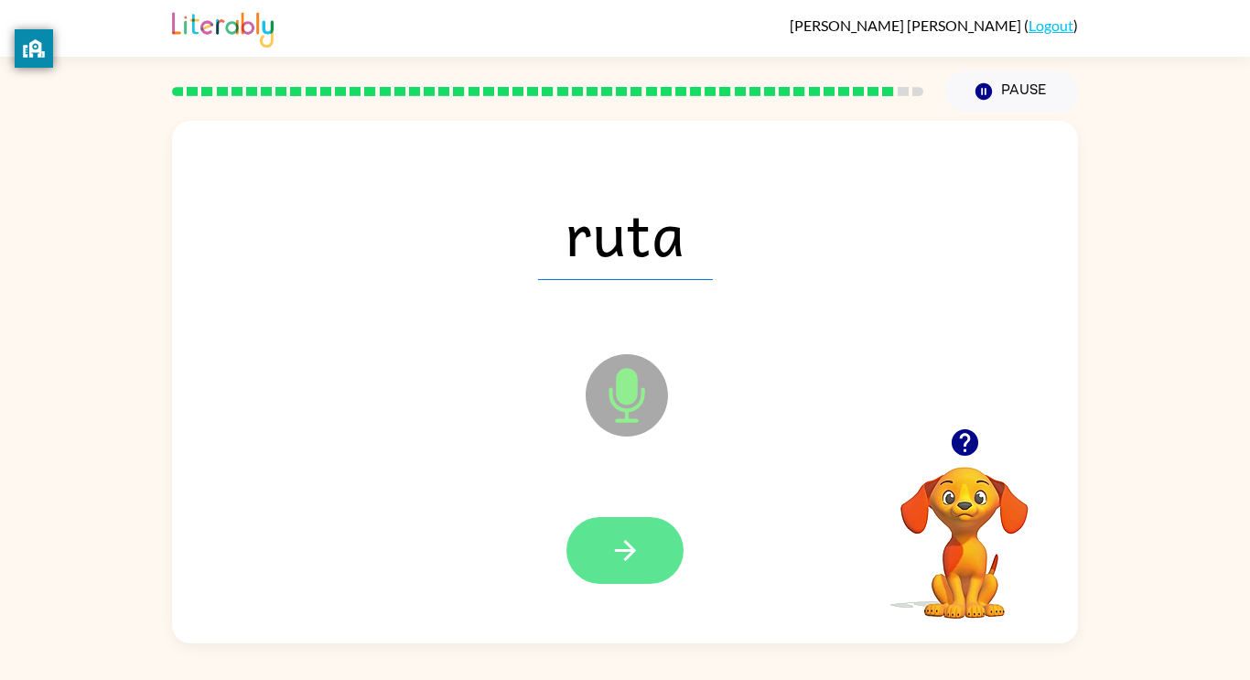
click at [628, 545] on icon "button" at bounding box center [624, 550] width 21 height 21
click at [589, 553] on button "button" at bounding box center [624, 550] width 117 height 67
